Goal: Check status: Check status

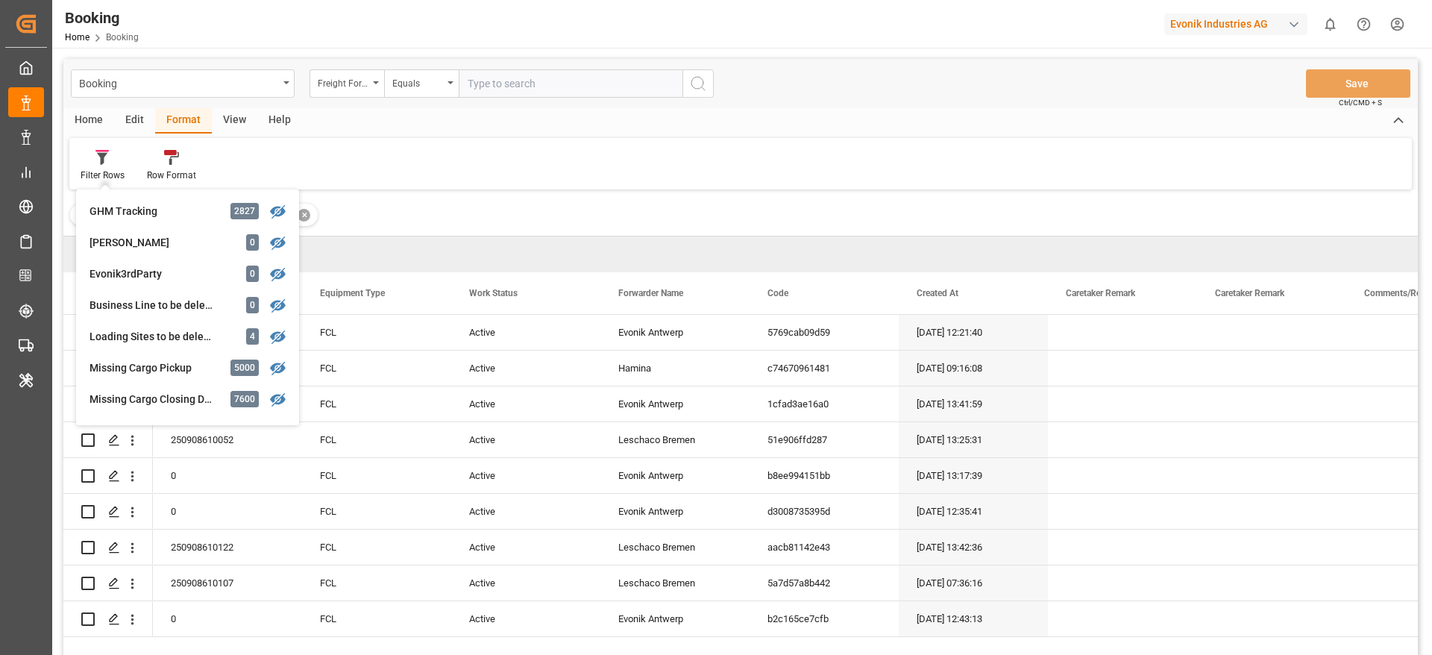
scroll to position [115, 0]
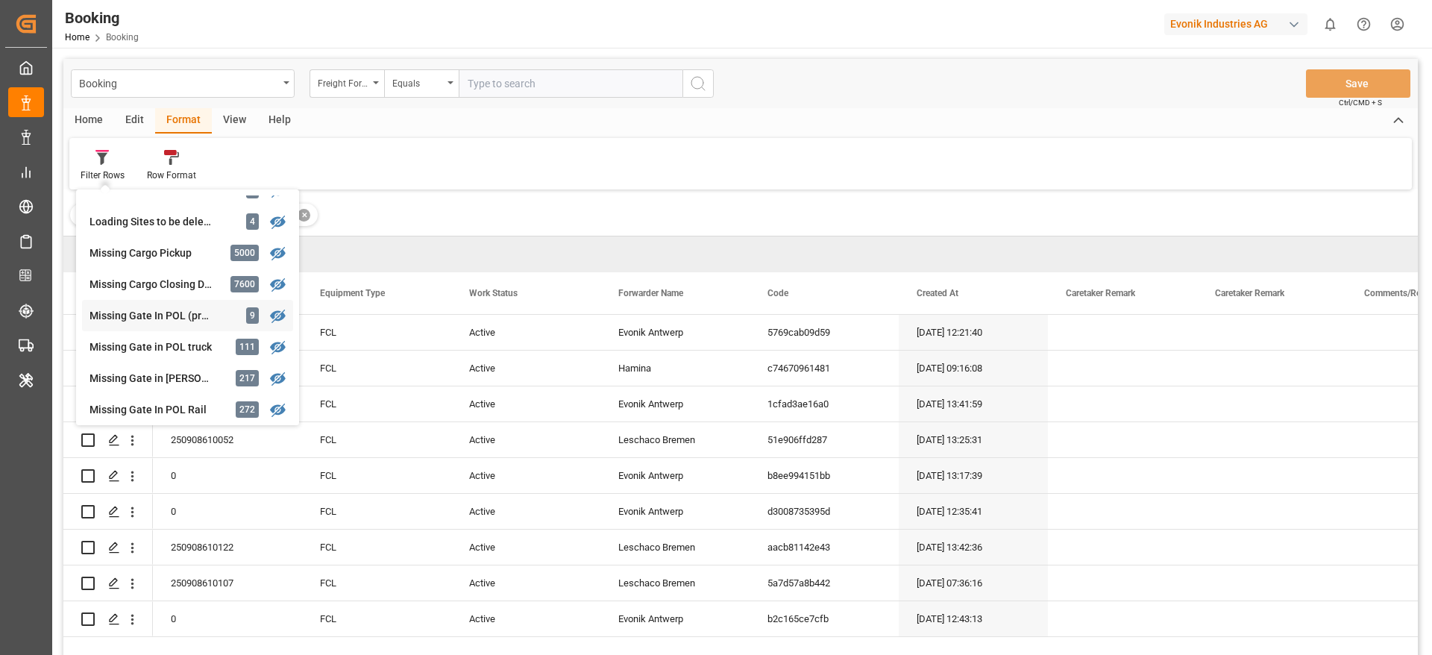
click at [152, 305] on div "Missing Gate In POL (precarriage: null) 9" at bounding box center [187, 315] width 211 height 31
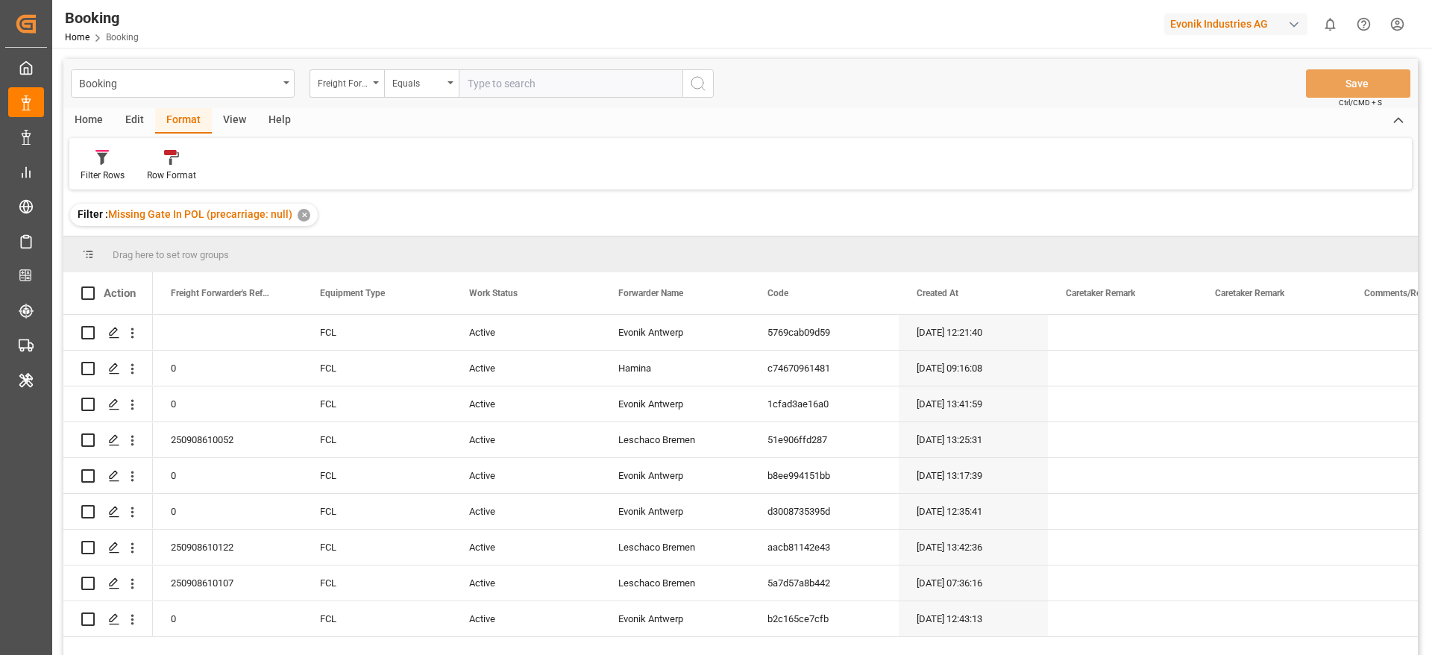
click at [227, 120] on div "View" at bounding box center [234, 120] width 45 height 25
click at [101, 177] on div "Default" at bounding box center [95, 175] width 29 height 13
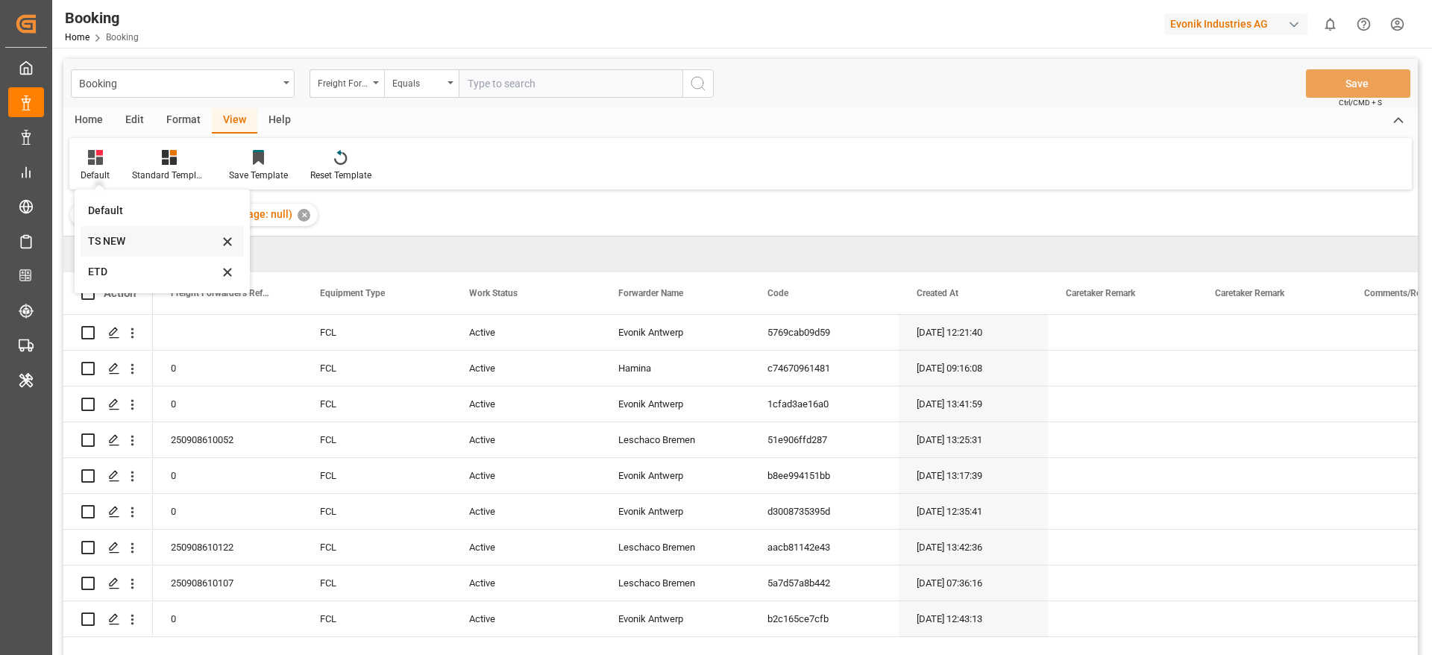
click at [98, 248] on div "TS NEW" at bounding box center [153, 241] width 131 height 16
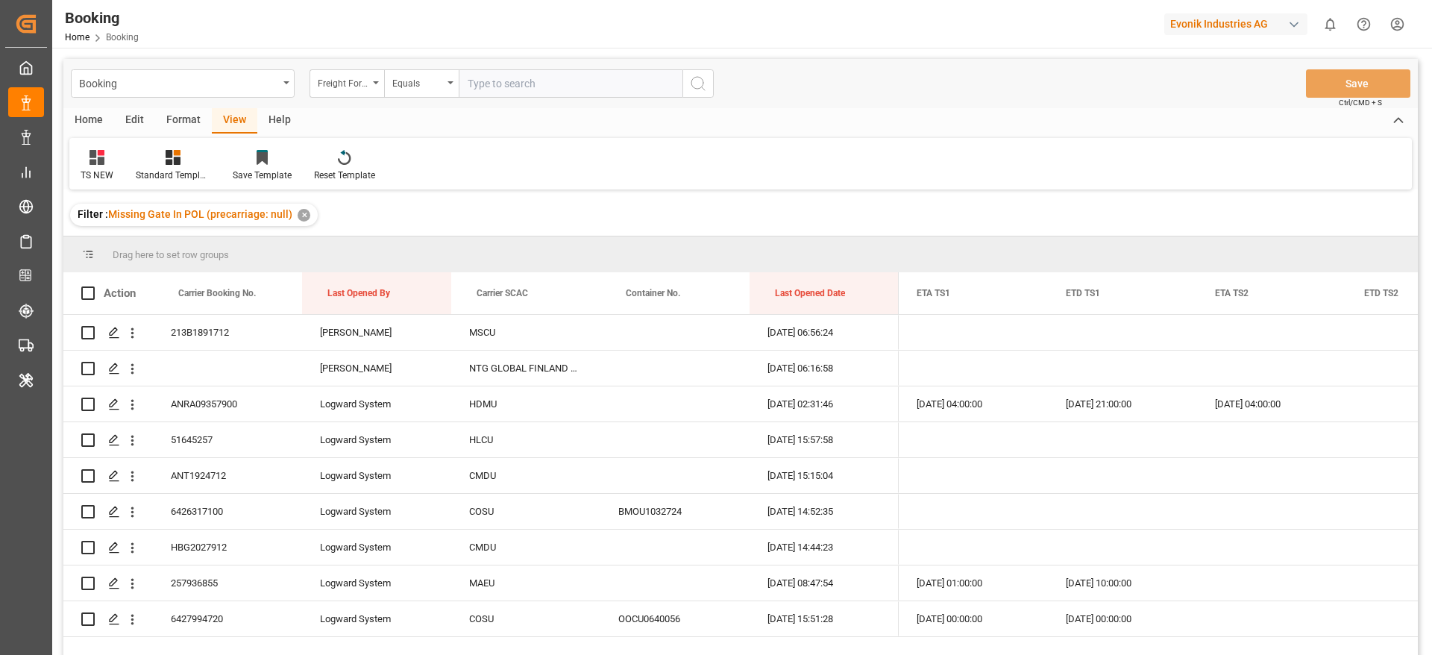
drag, startPoint x: 465, startPoint y: 289, endPoint x: 446, endPoint y: 271, distance: 26.9
click at [446, 271] on div "Drag here to set row groups Drag here to set column labels Action Carrier Booki…" at bounding box center [740, 450] width 1354 height 428
drag, startPoint x: 474, startPoint y: 289, endPoint x: 462, endPoint y: 268, distance: 24.1
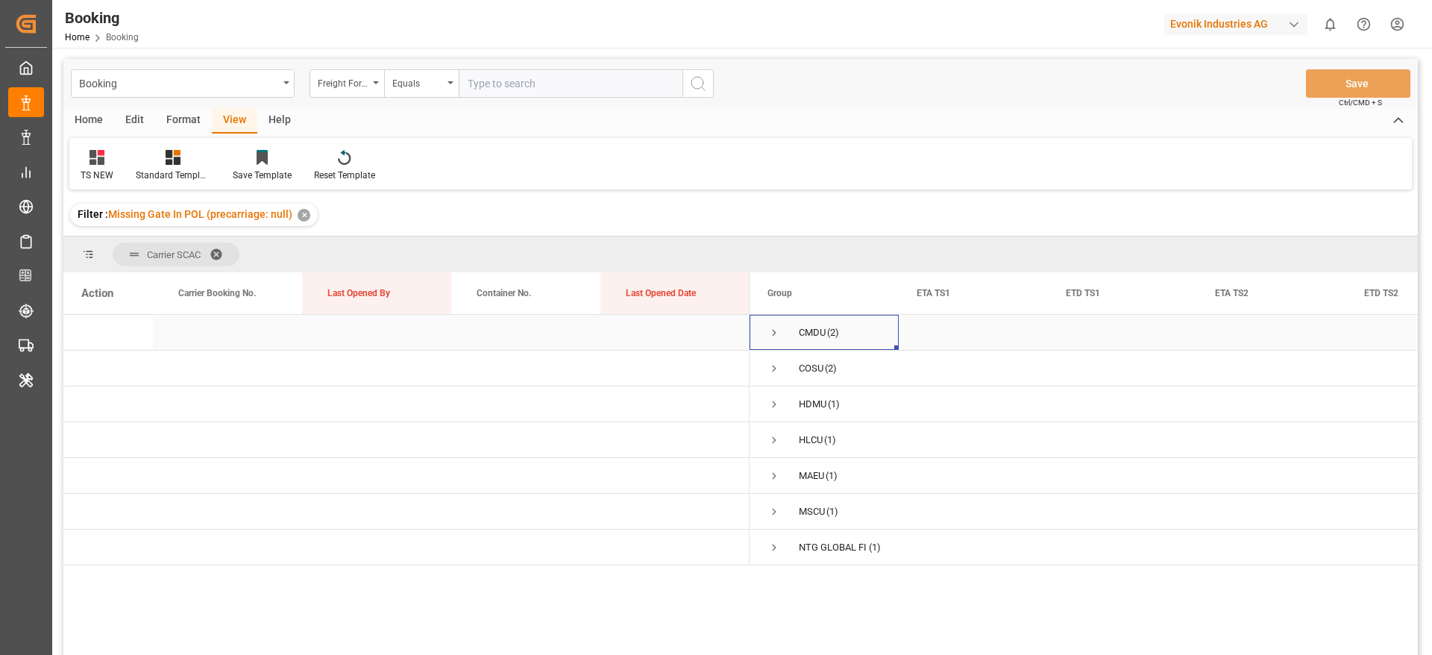
click at [767, 333] on span "Press SPACE to select this row." at bounding box center [773, 332] width 13 height 13
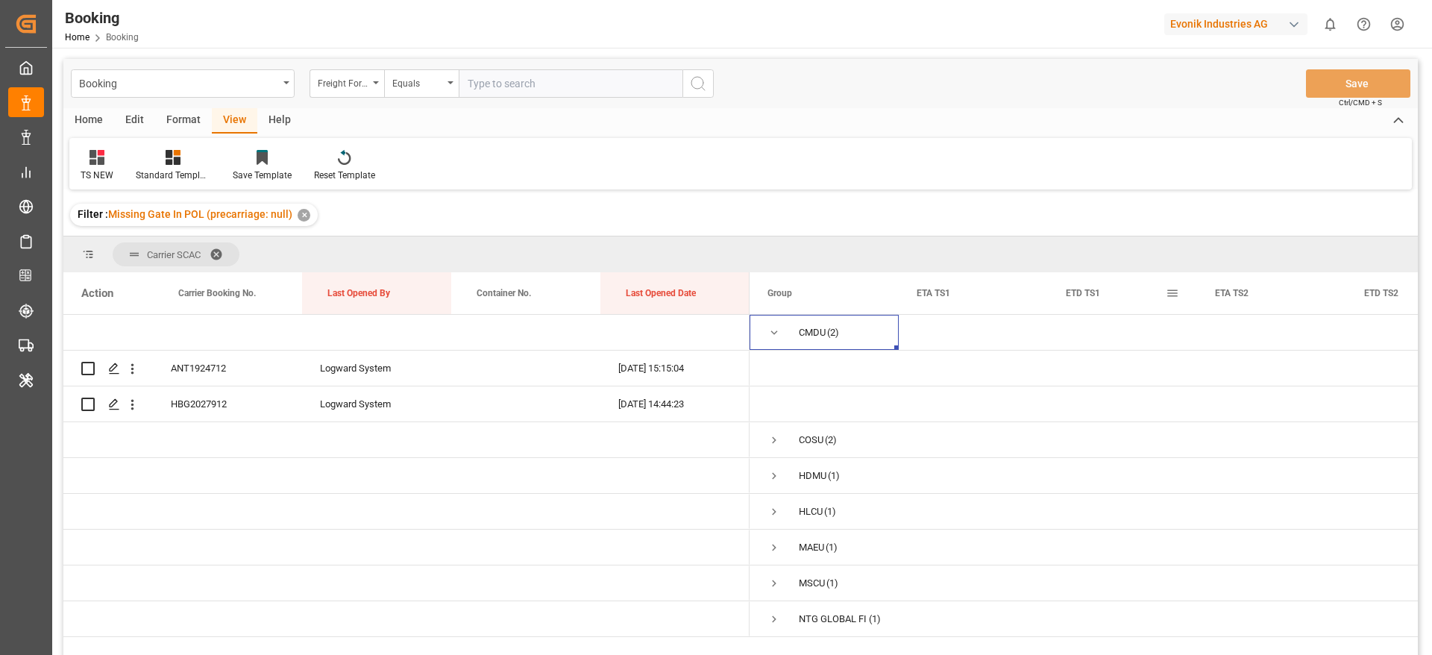
click at [1168, 296] on span at bounding box center [1172, 292] width 13 height 13
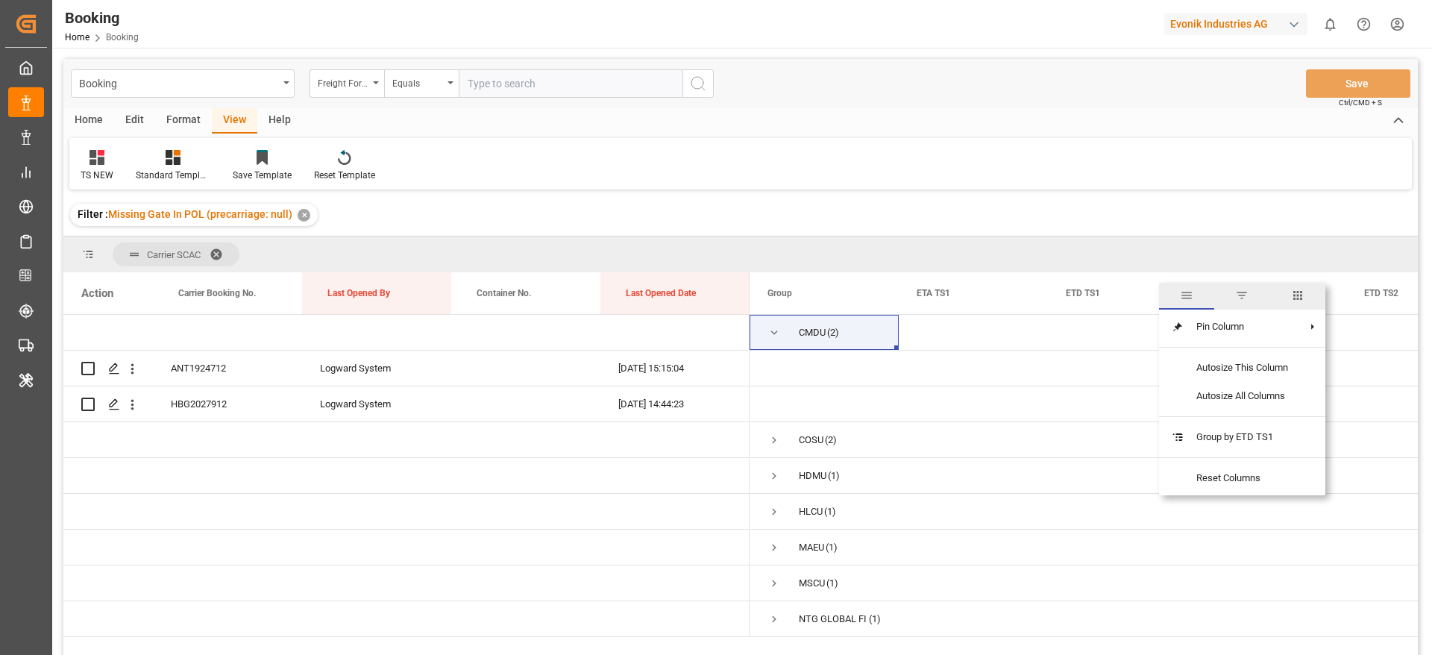
click at [1297, 299] on span "columns" at bounding box center [1297, 295] width 13 height 13
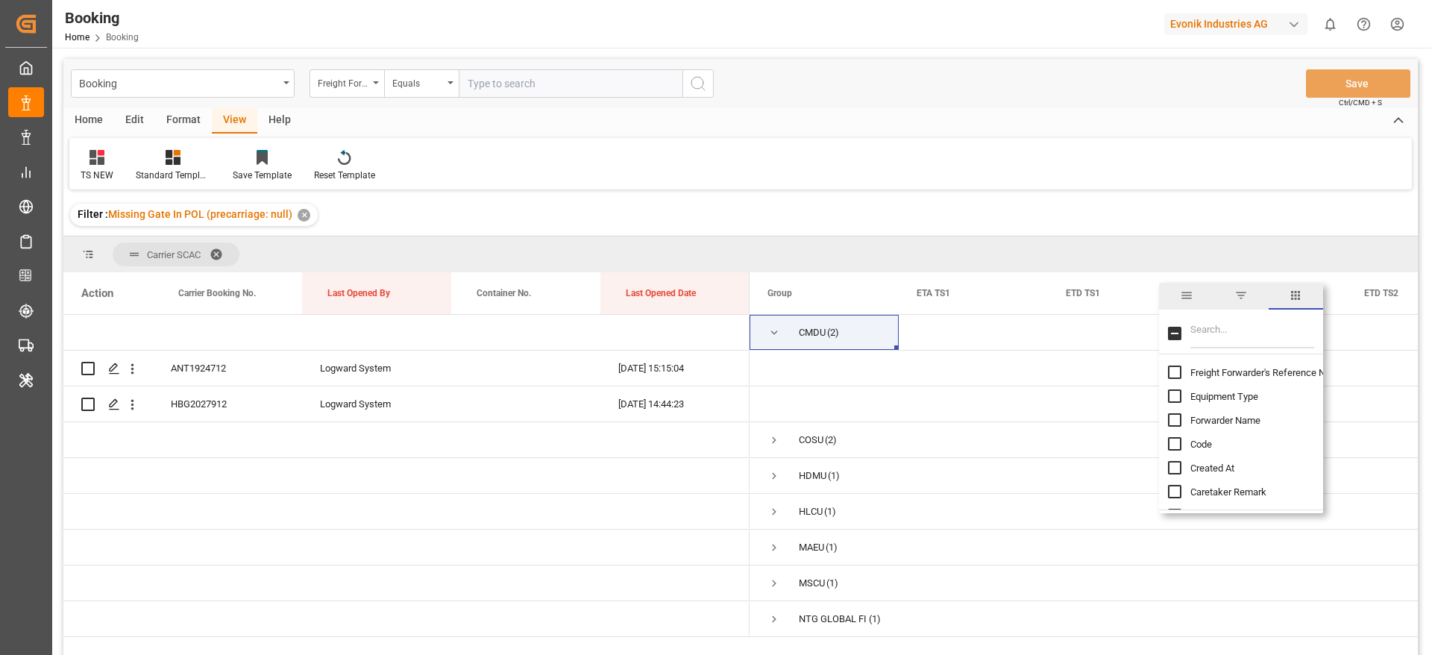
click at [1257, 342] on input "Filter Columns Input" at bounding box center [1252, 333] width 124 height 30
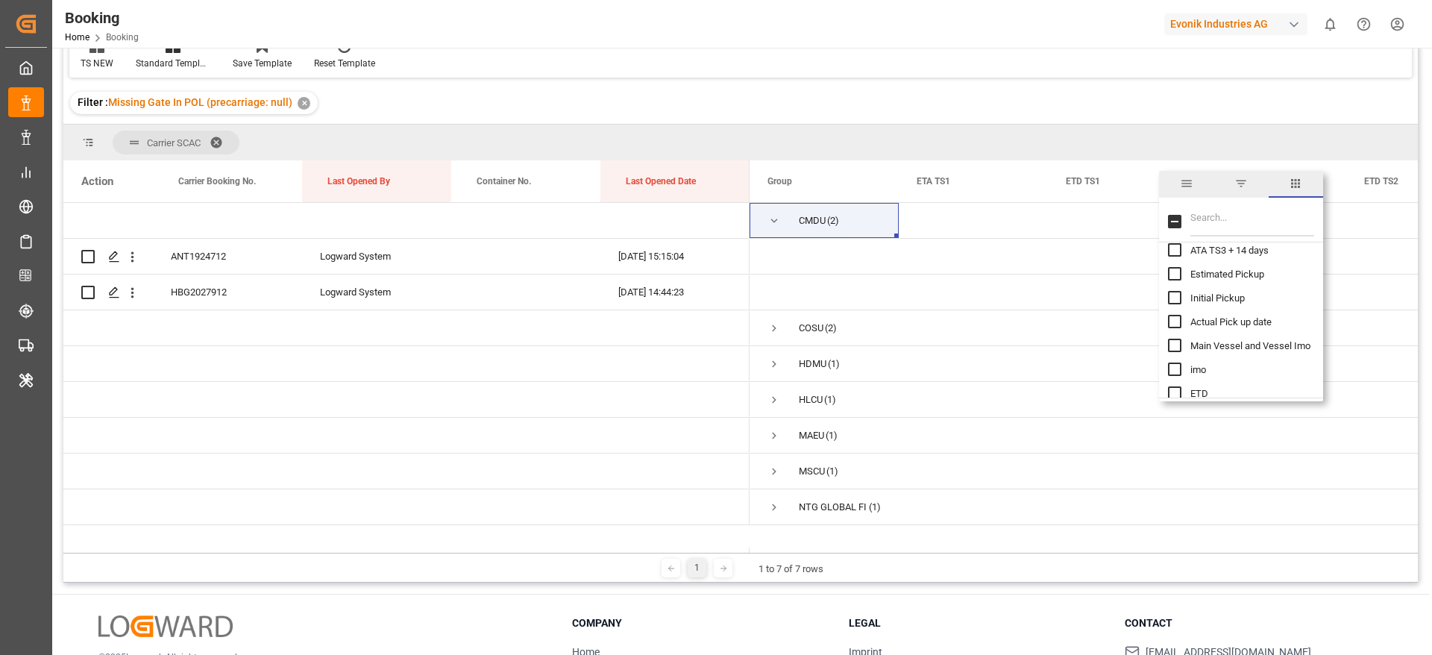
scroll to position [2461, 0]
click at [1190, 284] on span "ETD" at bounding box center [1199, 281] width 18 height 11
checkbox input "true"
drag, startPoint x: 1190, startPoint y: 300, endPoint x: 1188, endPoint y: 312, distance: 12.0
drag, startPoint x: 1188, startPoint y: 312, endPoint x: 1182, endPoint y: 328, distance: 17.5
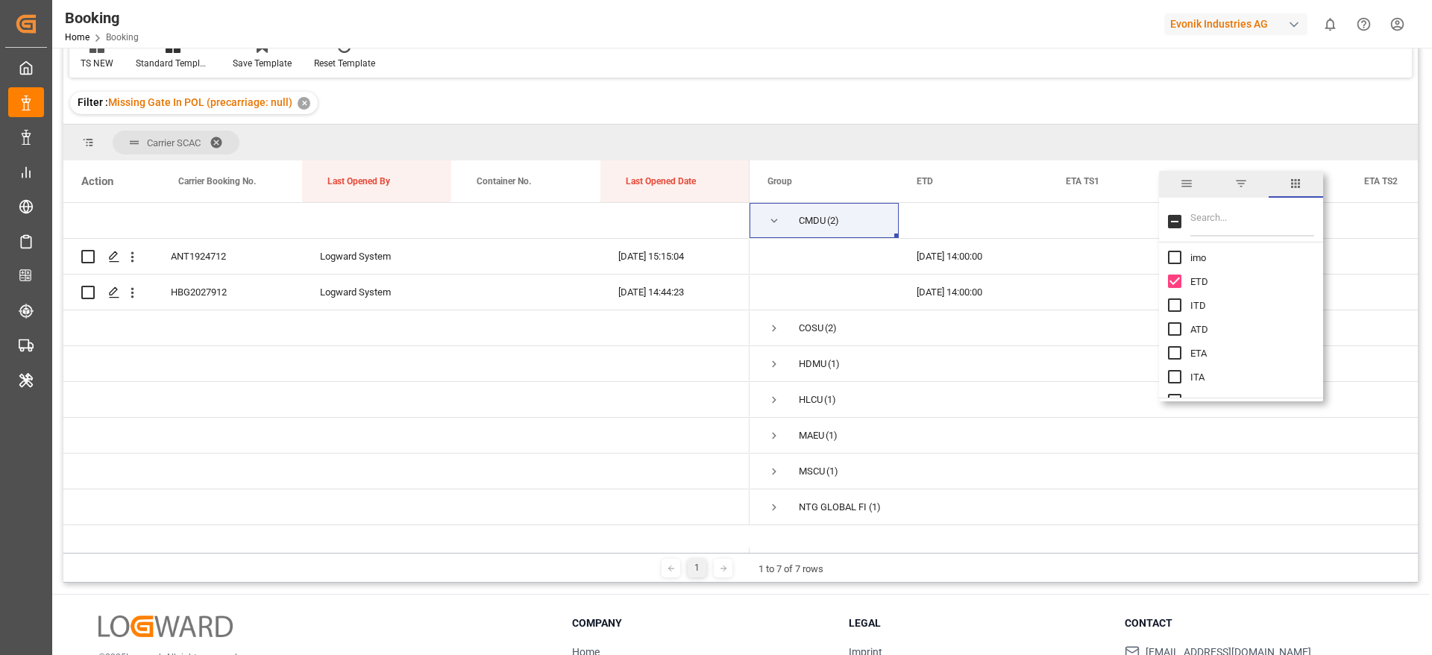
drag, startPoint x: 1182, startPoint y: 328, endPoint x: 1201, endPoint y: 377, distance: 52.6
click at [1201, 377] on span "ITA" at bounding box center [1197, 376] width 14 height 11
checkbox input "true"
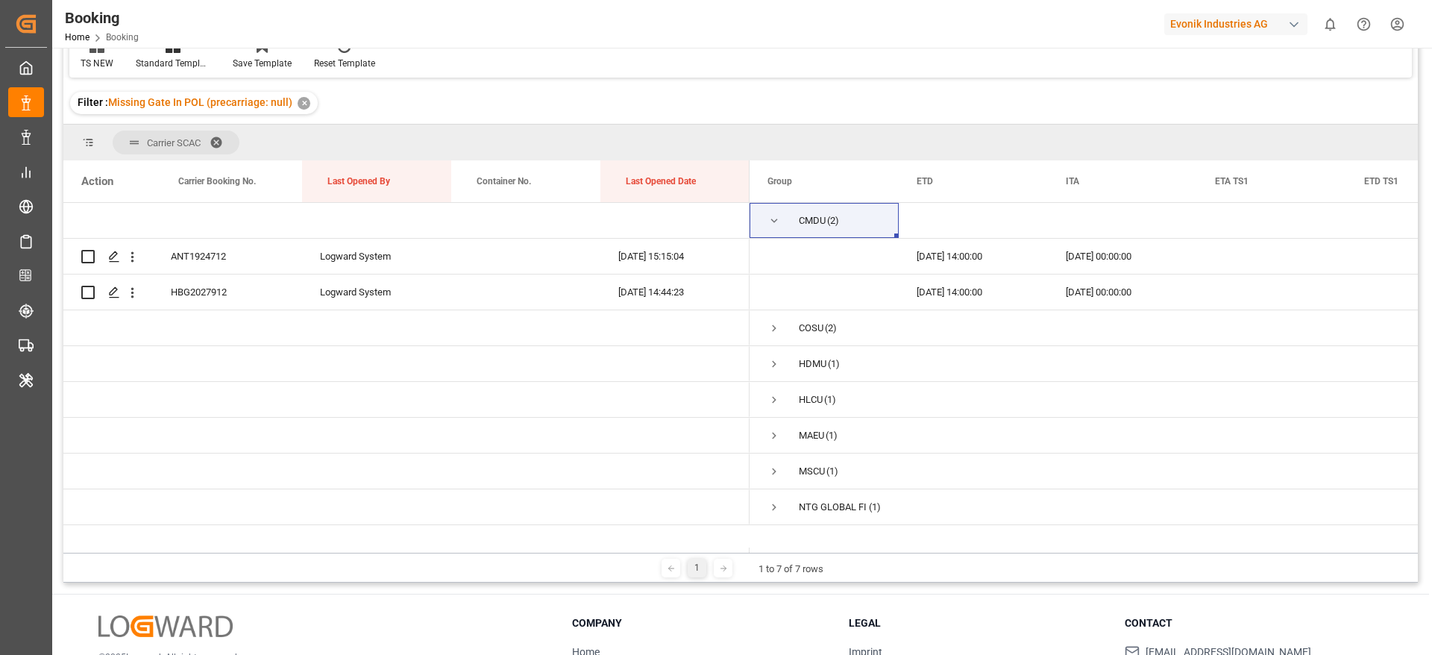
click at [1036, 118] on div "Filter : Missing Gate In POL (precarriage: null) ✕" at bounding box center [740, 103] width 1354 height 42
click at [1023, 178] on span at bounding box center [1023, 181] width 13 height 13
click at [1102, 51] on div "TS NEW Standard Templates Save Template Reset Template" at bounding box center [740, 51] width 1342 height 51
